Goal: Find contact information: Find contact information

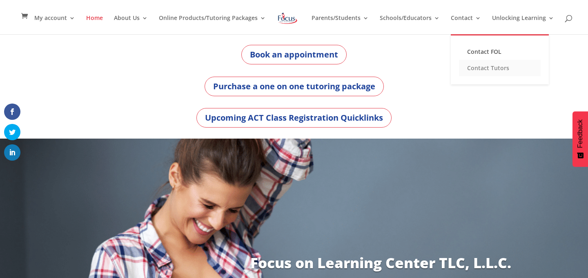
click at [474, 72] on link "Contact Tutors" at bounding box center [500, 68] width 82 height 16
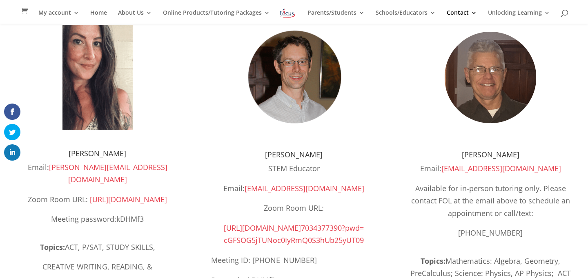
scroll to position [98, 0]
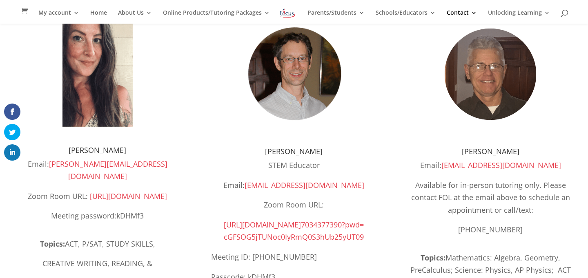
click at [293, 227] on span "[URL][DOMAIN_NAME]" at bounding box center [262, 225] width 77 height 10
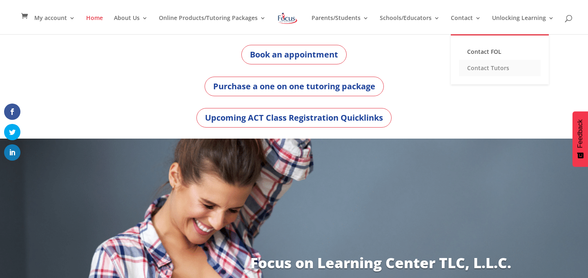
click at [463, 68] on link "Contact Tutors" at bounding box center [500, 68] width 82 height 16
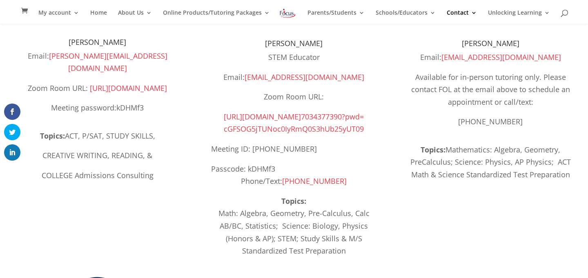
scroll to position [204, 0]
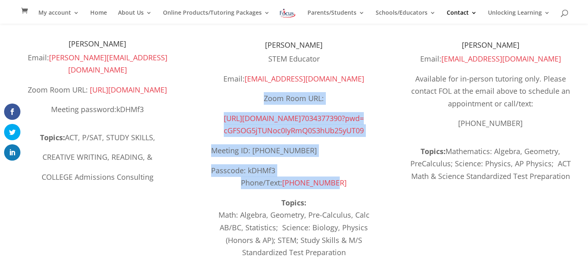
drag, startPoint x: 247, startPoint y: 93, endPoint x: 359, endPoint y: 179, distance: 140.6
click at [359, 179] on div "STEM Educator Email: [EMAIL_ADDRESS][DOMAIN_NAME] Zoom Room URL: [URL][DOMAIN_N…" at bounding box center [294, 121] width 166 height 137
copy div "Zoom Room URL: [URL][DOMAIN_NAME] 7034377390?pwd= [SECURITY_DATA] 09 Meeting ID…"
